Goal: Transaction & Acquisition: Purchase product/service

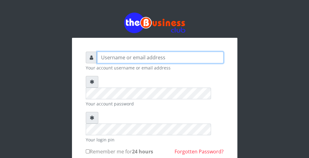
type input "wergbac8"
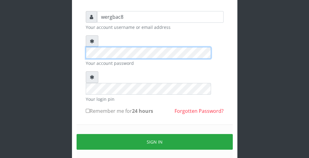
scroll to position [49, 0]
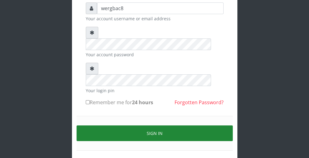
click at [207, 125] on button "Sign in" at bounding box center [155, 133] width 156 height 16
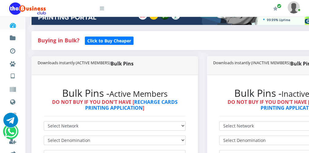
scroll to position [110, 0]
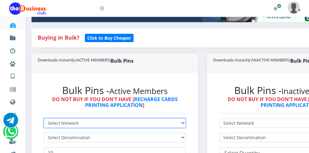
click at [90, 124] on select "Select Network MTN Globacom 9Mobile Airtel" at bounding box center [115, 123] width 142 height 10
select select "MTN"
click at [44, 118] on select "Select Network MTN Globacom 9Mobile Airtel" at bounding box center [115, 123] width 142 height 10
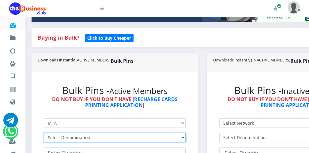
click at [116, 139] on select "Select Denomination MTN NGN100 - ₦96.99 MTN NGN200 - ₦193.98 MTN NGN400 - ₦387.…" at bounding box center [115, 137] width 142 height 10
click at [44, 132] on select "Select Denomination MTN NGN100 - ₦96.99 MTN NGN200 - ₦193.98 MTN NGN400 - ₦387.…" at bounding box center [115, 137] width 142 height 10
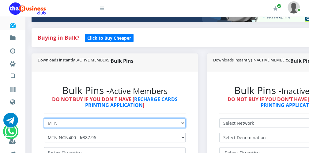
click at [108, 124] on select "Select Network MTN Globacom 9Mobile Airtel" at bounding box center [115, 123] width 142 height 10
click at [44, 118] on select "Select Network MTN Globacom 9Mobile Airtel" at bounding box center [115, 123] width 142 height 10
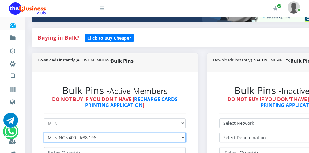
click at [117, 136] on select "Select Denomination MTN NGN100 - ₦96.99 MTN NGN200 - ₦193.98 MTN NGN400 - ₦387.…" at bounding box center [115, 137] width 142 height 10
click at [44, 132] on select "Select Denomination MTN NGN100 - ₦96.99 MTN NGN200 - ₦193.98 MTN NGN400 - ₦387.…" at bounding box center [115, 137] width 142 height 10
click at [104, 136] on select "Select Denomination MTN NGN100 - ₦96.99 MTN NGN200 - ₦193.98 MTN NGN400 - ₦387.…" at bounding box center [115, 137] width 142 height 10
select select "193.98-200"
click at [44, 132] on select "Select Denomination MTN NGN100 - ₦96.99 MTN NGN200 - ₦193.98 MTN NGN400 - ₦387.…" at bounding box center [115, 137] width 142 height 10
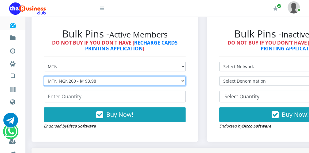
scroll to position [172, 0]
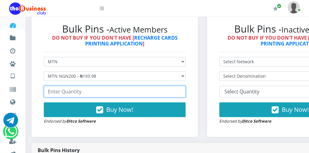
click at [92, 91] on input "number" at bounding box center [115, 92] width 142 height 12
click at [181, 90] on input "42" at bounding box center [115, 92] width 142 height 12
click at [181, 92] on input "41" at bounding box center [115, 92] width 142 height 12
type input "40"
click at [181, 92] on input "40" at bounding box center [115, 92] width 142 height 12
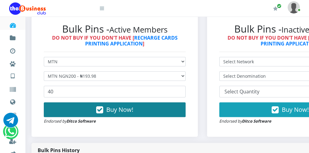
click at [156, 106] on button "Buy Now!" at bounding box center [115, 109] width 142 height 15
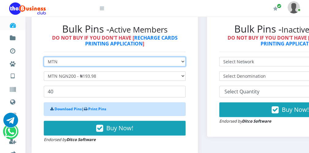
click at [77, 63] on select "Select Network MTN Globacom 9Mobile Airtel" at bounding box center [115, 62] width 142 height 10
select select "Airtel"
click at [44, 57] on select "Select Network MTN Globacom 9Mobile Airtel" at bounding box center [115, 62] width 142 height 10
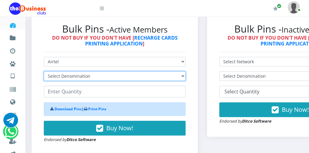
click at [61, 78] on select "Select Denomination Airtel NGN100 - ₦96.38 Airtel NGN200 - ₦192.76 Airtel NGN50…" at bounding box center [115, 76] width 142 height 10
select select "192.76-200"
click at [44, 71] on select "Select Denomination Airtel NGN100 - ₦96.38 Airtel NGN200 - ₦192.76 Airtel NGN50…" at bounding box center [115, 76] width 142 height 10
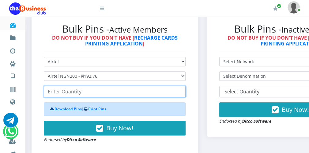
click at [57, 93] on input "number" at bounding box center [115, 92] width 142 height 12
click at [181, 90] on input "52" at bounding box center [115, 92] width 142 height 12
click at [180, 93] on input "51" at bounding box center [115, 92] width 142 height 12
type input "50"
click at [180, 93] on input "50" at bounding box center [115, 92] width 142 height 12
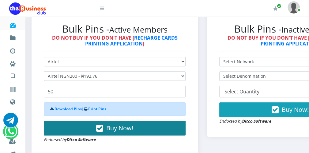
click at [159, 125] on button "Buy Now!" at bounding box center [115, 127] width 142 height 15
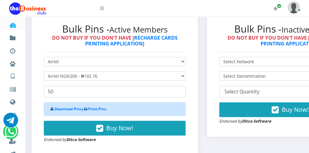
click at [102, 9] on icon at bounding box center [102, 8] width 4 height 5
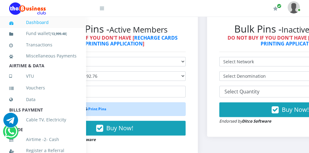
scroll to position [134, 0]
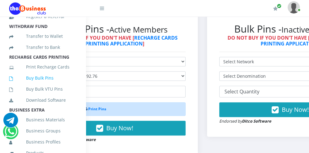
click at [55, 85] on link "Buy Bulk Pins" at bounding box center [42, 78] width 67 height 14
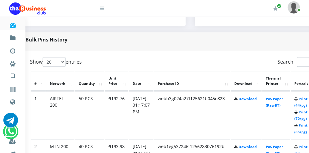
scroll to position [282, 25]
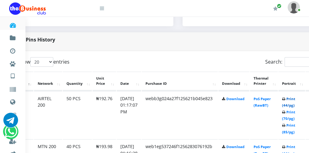
click at [293, 103] on link "Print (44/pg)" at bounding box center [288, 101] width 13 height 11
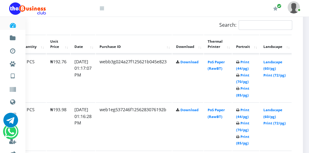
scroll to position [331, 72]
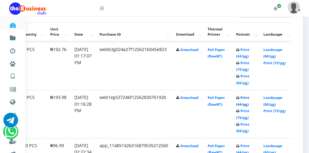
click at [244, 103] on link "Print (44/pg)" at bounding box center [242, 100] width 13 height 11
click at [101, 8] on icon at bounding box center [102, 8] width 4 height 5
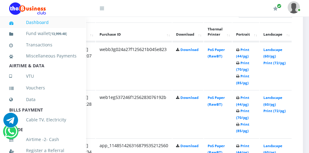
scroll to position [134, 0]
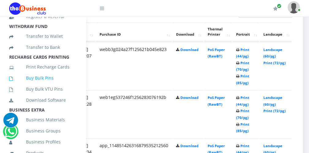
click at [56, 84] on link "Buy Bulk Pins" at bounding box center [42, 78] width 67 height 14
click at [103, 9] on icon at bounding box center [102, 8] width 4 height 5
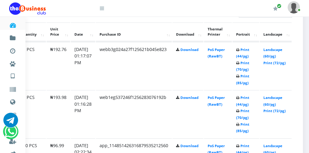
click at [103, 9] on icon at bounding box center [102, 8] width 4 height 5
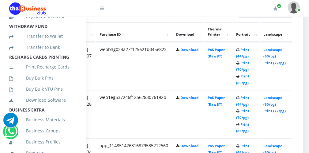
click at [103, 9] on icon at bounding box center [102, 8] width 4 height 5
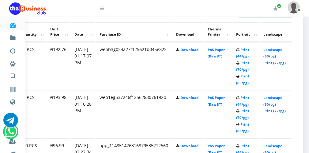
click at [103, 8] on icon at bounding box center [102, 8] width 4 height 5
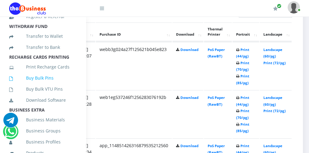
click at [64, 82] on link "Buy Bulk Pins" at bounding box center [42, 78] width 67 height 14
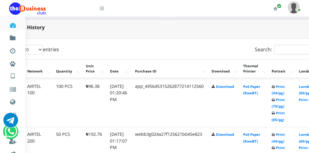
scroll to position [294, 37]
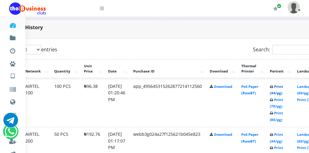
click at [281, 92] on link "Print (44/pg)" at bounding box center [276, 89] width 13 height 11
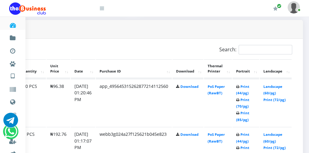
click at [101, 8] on icon at bounding box center [102, 8] width 4 height 5
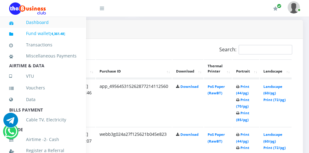
click at [64, 33] on b "4,361.48" at bounding box center [57, 33] width 13 height 5
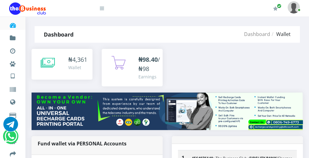
click at [47, 59] on icon at bounding box center [48, 62] width 14 height 15
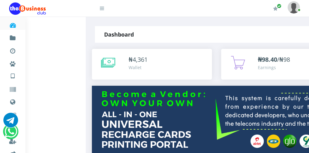
click at [112, 61] on icon at bounding box center [108, 62] width 14 height 15
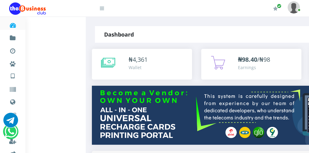
click at [102, 8] on icon at bounding box center [102, 8] width 4 height 5
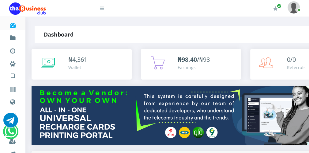
click at [103, 10] on icon at bounding box center [102, 8] width 4 height 5
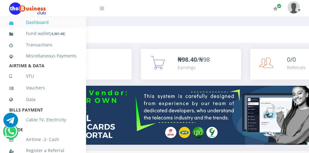
click at [103, 10] on icon at bounding box center [102, 8] width 4 height 5
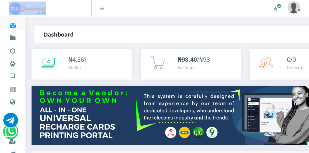
click at [103, 10] on icon at bounding box center [102, 8] width 4 height 5
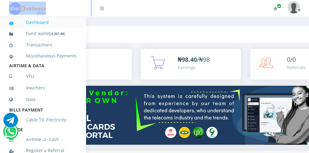
click at [59, 33] on b "4,361.48" at bounding box center [57, 33] width 13 height 5
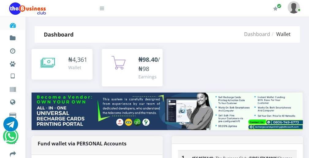
click at [48, 62] on icon at bounding box center [48, 62] width 14 height 15
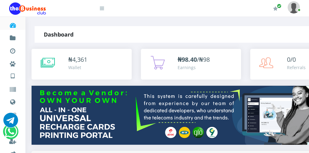
click at [48, 62] on icon at bounding box center [48, 62] width 14 height 15
click at [48, 63] on icon at bounding box center [48, 62] width 14 height 15
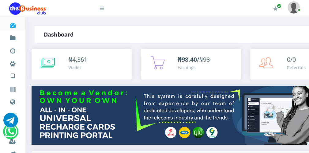
click at [104, 10] on icon at bounding box center [102, 8] width 4 height 5
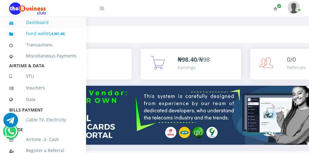
click at [67, 31] on link "Fund wallet [ 4,361.48 ]" at bounding box center [42, 33] width 67 height 14
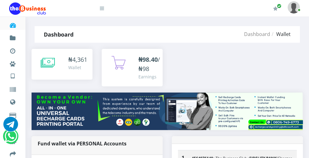
click at [46, 62] on icon at bounding box center [48, 62] width 14 height 15
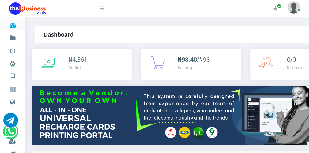
click at [48, 58] on icon at bounding box center [48, 62] width 14 height 15
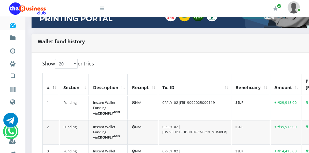
scroll to position [123, 0]
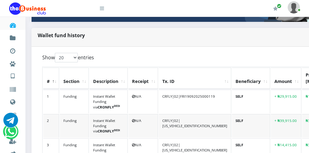
click at [102, 8] on icon at bounding box center [102, 8] width 4 height 5
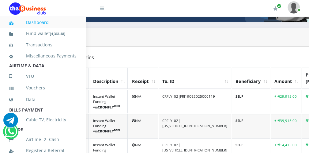
scroll to position [134, 0]
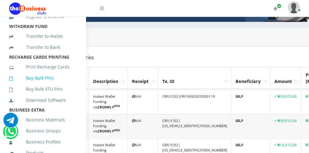
click at [65, 85] on link "Buy Bulk Pins" at bounding box center [42, 78] width 67 height 14
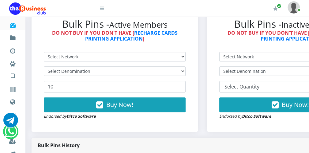
scroll to position [172, 0]
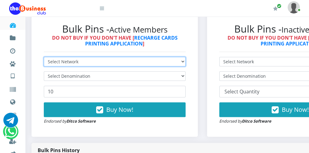
click at [120, 60] on select "Select Network MTN Globacom 9Mobile Airtel" at bounding box center [115, 62] width 142 height 10
select select "MTN"
click at [44, 57] on select "Select Network MTN Globacom 9Mobile Airtel" at bounding box center [115, 62] width 142 height 10
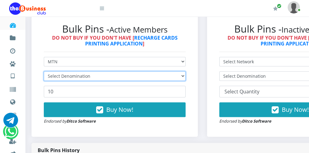
click at [97, 78] on select "Select Denomination" at bounding box center [115, 76] width 142 height 10
click at [97, 78] on select "Select Denomination MTN NGN100 - ₦96.99 MTN NGN200 - ₦193.98 MTN NGN400 - ₦387.…" at bounding box center [115, 76] width 142 height 10
select select "96.99-100"
click at [44, 71] on select "Select Denomination MTN NGN100 - ₦96.99 MTN NGN200 - ₦193.98 MTN NGN400 - ₦387.…" at bounding box center [115, 76] width 142 height 10
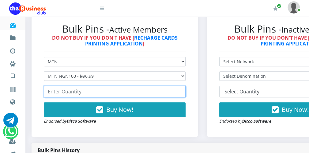
click at [79, 91] on input "number" at bounding box center [115, 92] width 142 height 12
click at [179, 89] on input "42" at bounding box center [115, 92] width 142 height 12
click at [181, 94] on input "41" at bounding box center [115, 92] width 142 height 12
type input "40"
click at [181, 94] on input "40" at bounding box center [115, 92] width 142 height 12
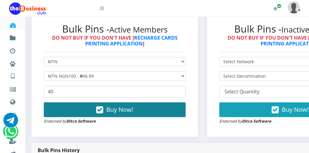
click at [157, 106] on button "Buy Now!" at bounding box center [115, 109] width 142 height 15
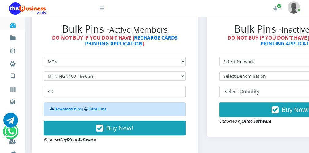
click at [103, 9] on icon at bounding box center [102, 8] width 4 height 5
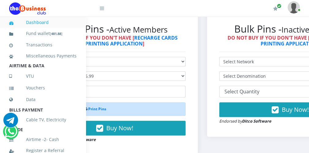
scroll to position [134, 0]
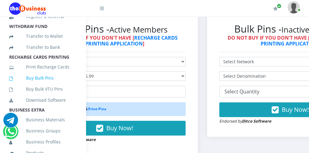
click at [56, 81] on link "Buy Bulk Pins" at bounding box center [42, 78] width 67 height 14
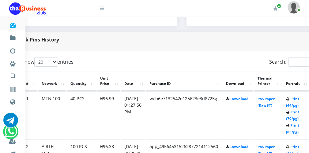
scroll to position [282, 25]
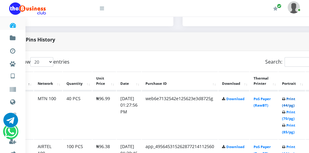
click at [292, 102] on link "Print (44/pg)" at bounding box center [288, 101] width 13 height 11
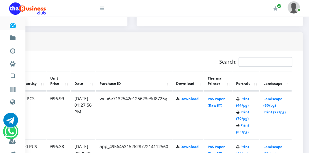
click at [103, 11] on icon at bounding box center [102, 8] width 4 height 5
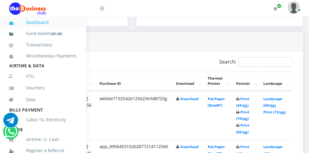
click at [102, 9] on icon at bounding box center [102, 8] width 4 height 5
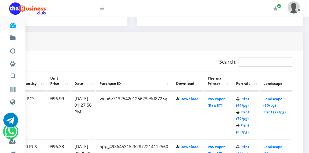
click at [103, 9] on icon at bounding box center [102, 8] width 4 height 5
